Goal: Task Accomplishment & Management: Use online tool/utility

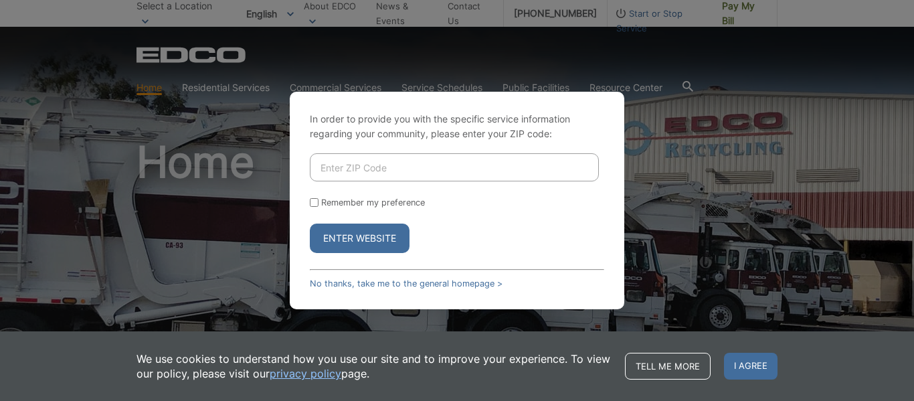
click at [392, 168] on input "Enter ZIP Code" at bounding box center [454, 167] width 289 height 28
type input "92069"
click at [316, 207] on div "Remember my preference" at bounding box center [457, 202] width 294 height 10
click at [314, 197] on div "Remember my preference" at bounding box center [457, 202] width 294 height 10
click at [344, 245] on button "Enter Website" at bounding box center [360, 237] width 100 height 29
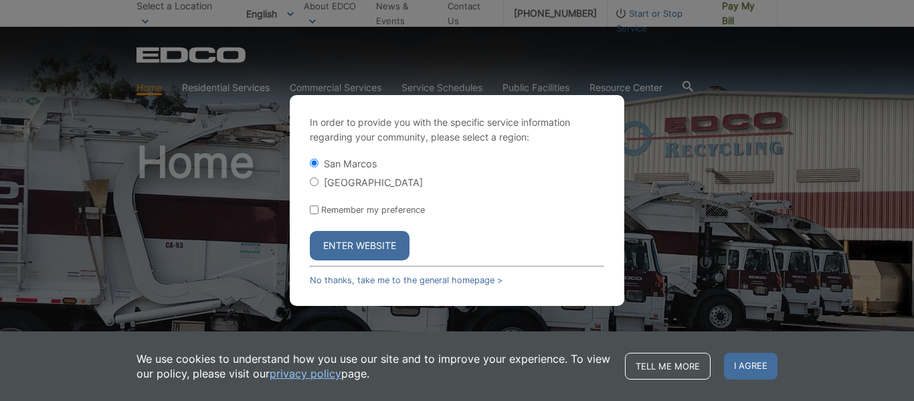
click at [332, 243] on button "Enter Website" at bounding box center [360, 245] width 100 height 29
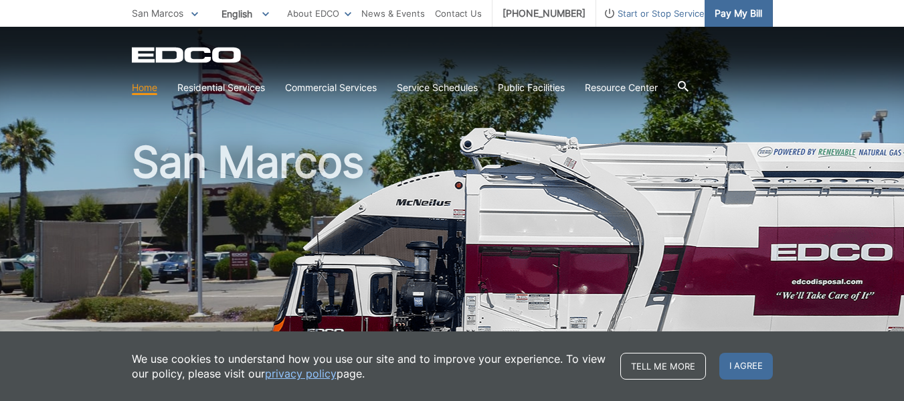
click at [733, 18] on span "Pay My Bill" at bounding box center [737, 13] width 47 height 15
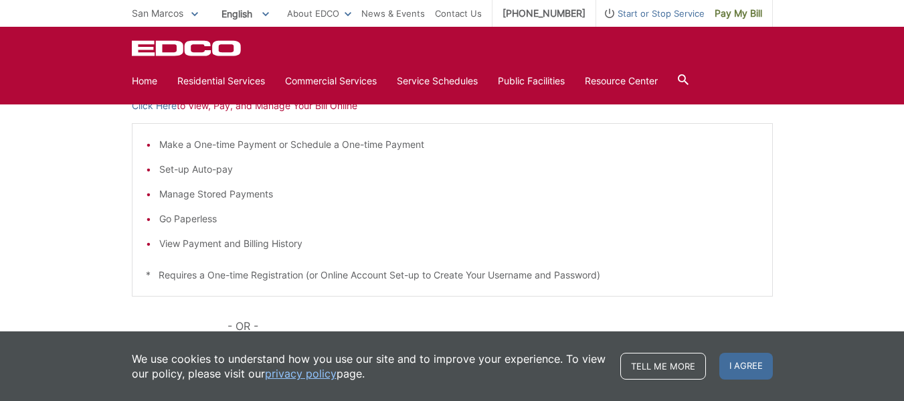
scroll to position [173, 0]
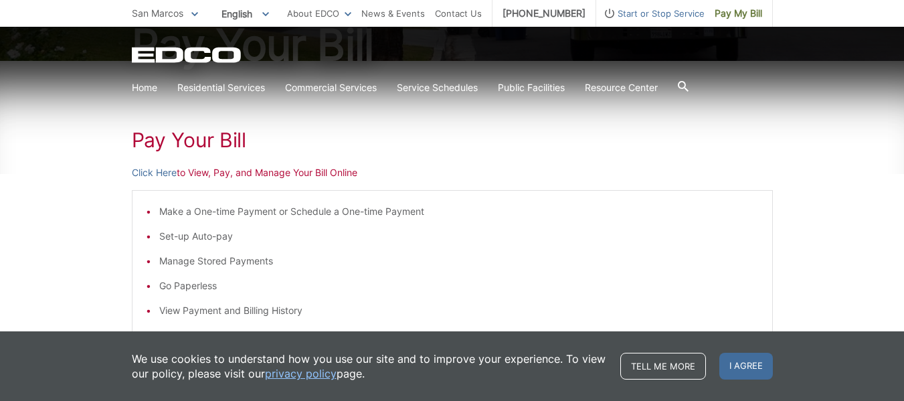
click at [208, 173] on p "Click Here to View, Pay, and Manage Your Bill Online" at bounding box center [452, 172] width 641 height 15
click at [161, 176] on link "Click Here" at bounding box center [154, 172] width 45 height 15
